Goal: Task Accomplishment & Management: Manage account settings

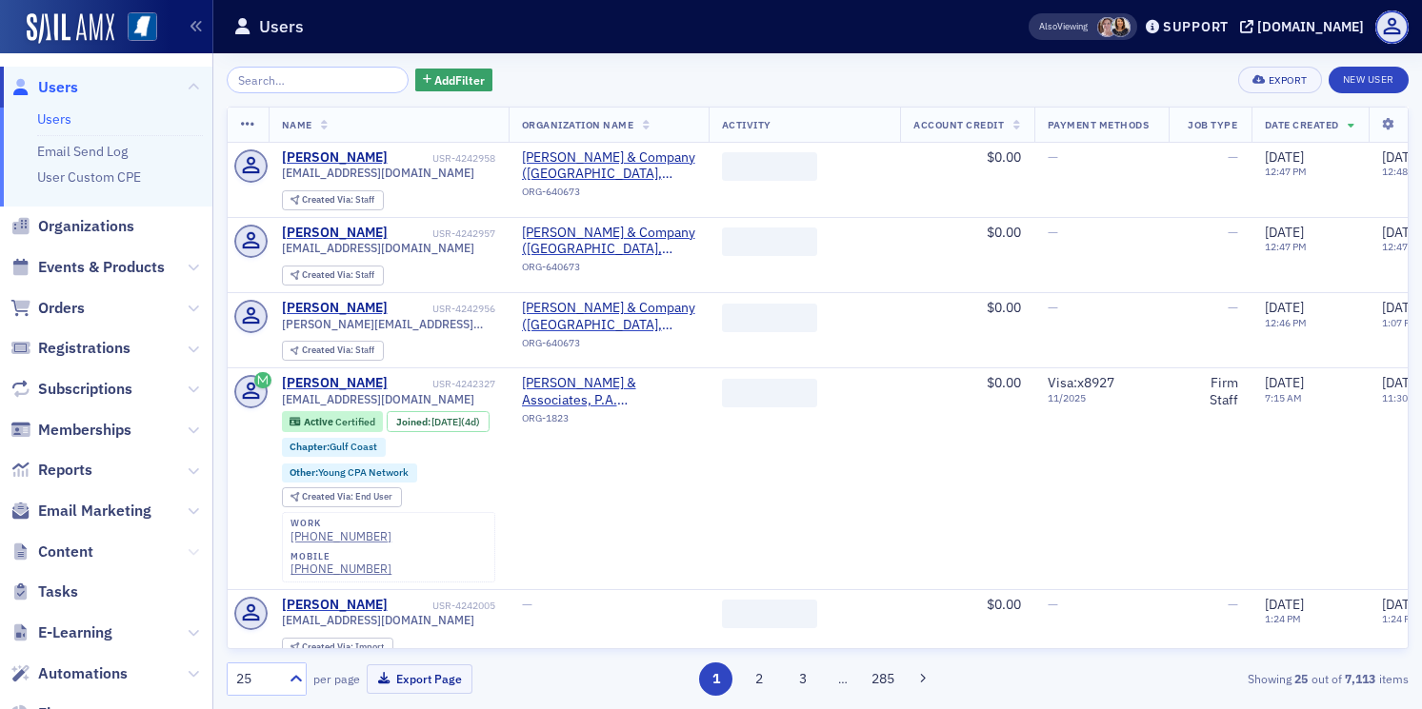
click at [194, 542] on button at bounding box center [193, 552] width 11 height 21
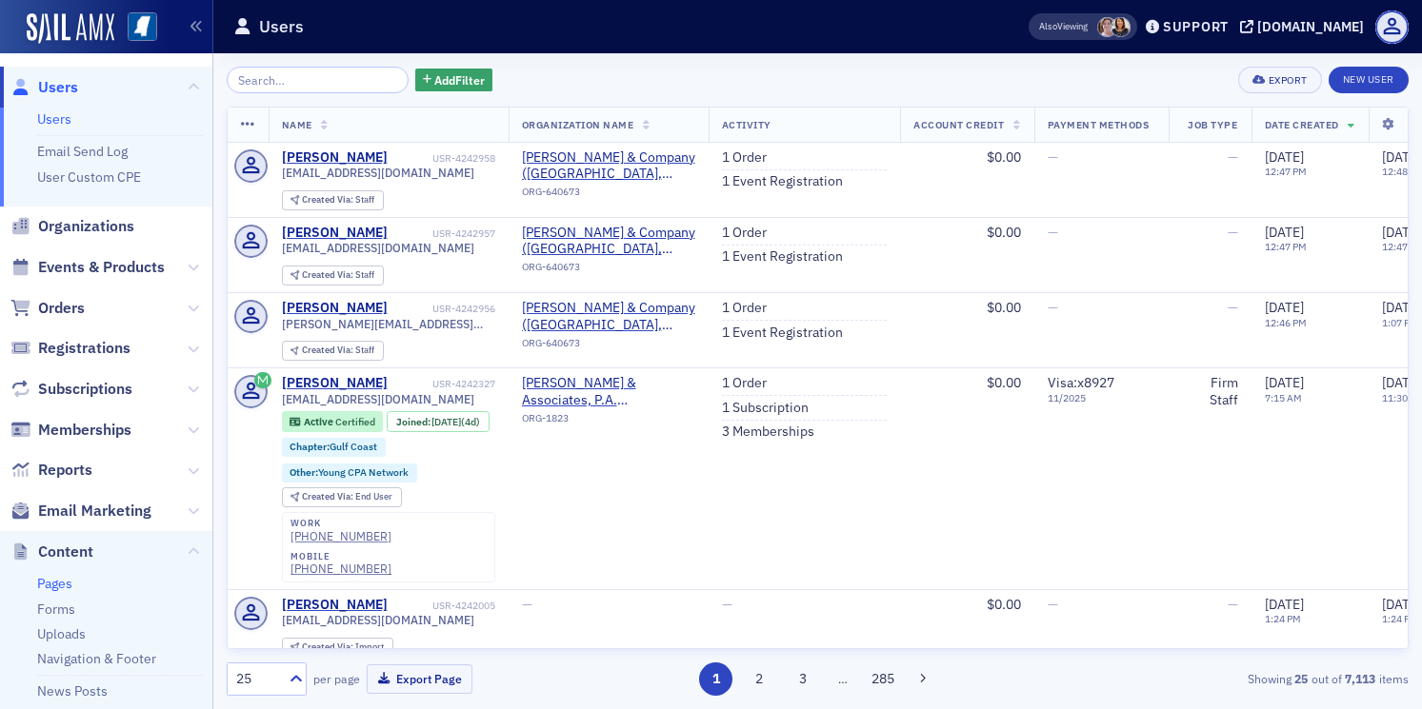
click at [50, 588] on link "Pages" at bounding box center [54, 583] width 35 height 17
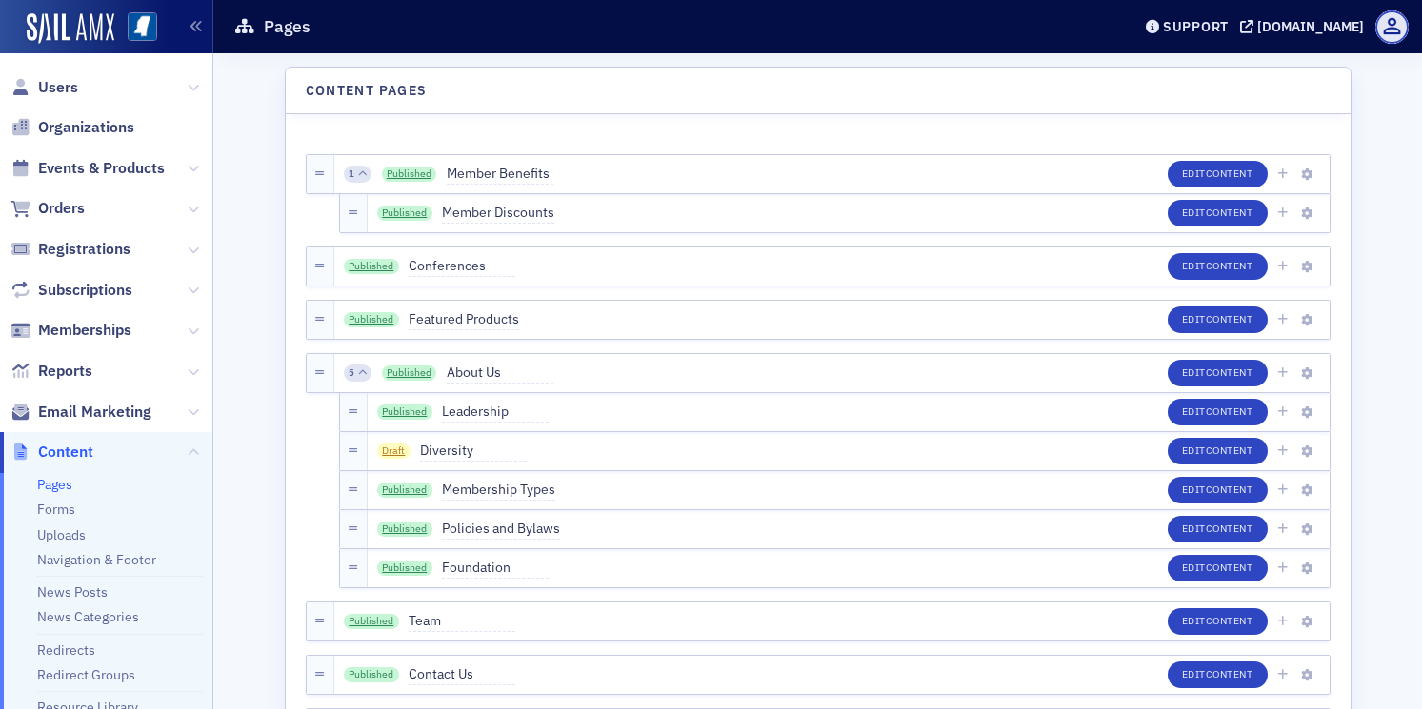
scroll to position [4920, 0]
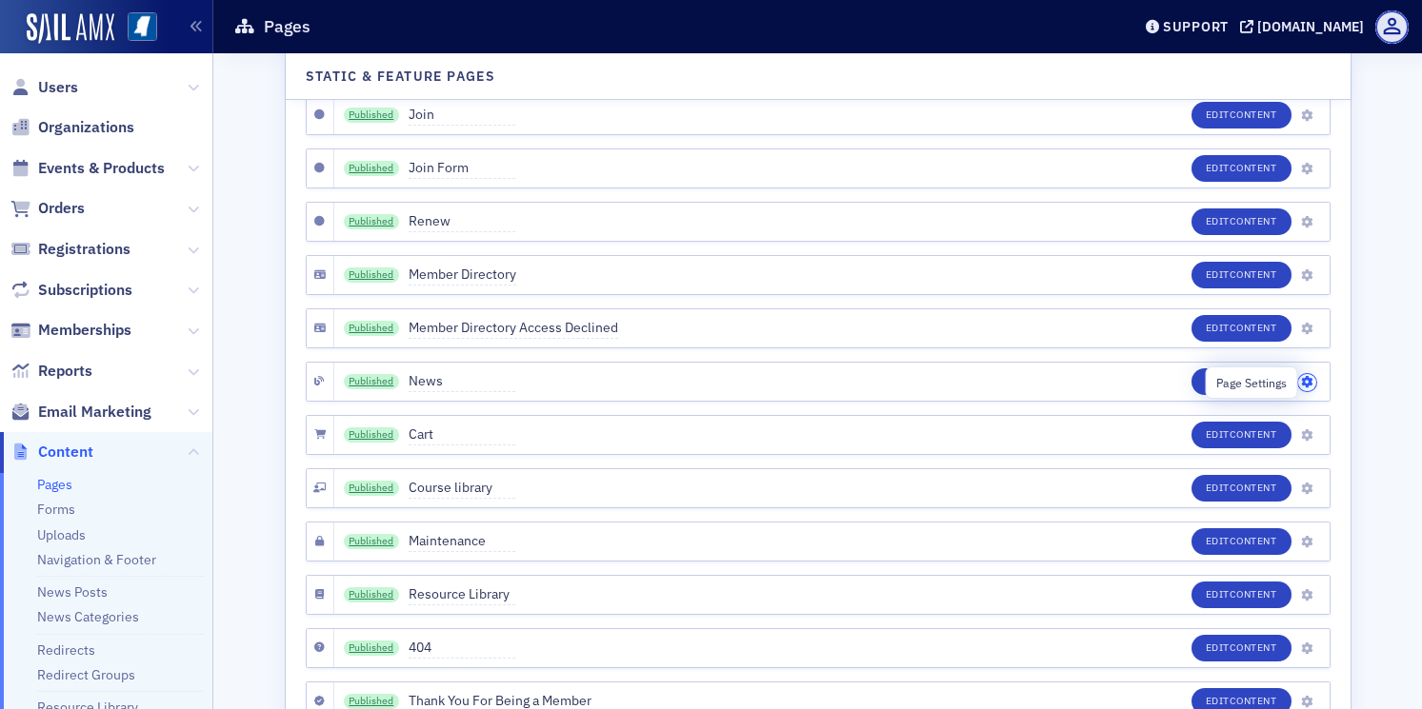
click at [1309, 386] on icon "button" at bounding box center [1306, 382] width 11 height 11
